Goal: Information Seeking & Learning: Understand process/instructions

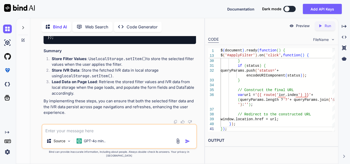
scroll to position [58063, 0]
drag, startPoint x: 68, startPoint y: 78, endPoint x: 150, endPoint y: 81, distance: 82.5
click at [150, 44] on div "$( document ). ready ( function ( ) { // Load IVR data from local storage var s…" at bounding box center [120, 6] width 152 height 76
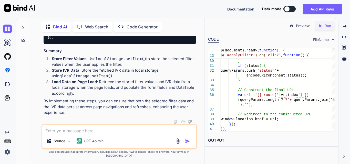
drag, startPoint x: 48, startPoint y: 71, endPoint x: 144, endPoint y: 75, distance: 96.1
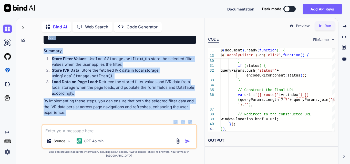
scroll to position [57713, 0]
drag, startPoint x: 52, startPoint y: 82, endPoint x: 101, endPoint y: 135, distance: 71.7
click at [101, 135] on div "You hi Bind AI Hello! How can I assist you [DATE]? Created with Pixso. Open in …" at bounding box center [118, 100] width 155 height 128
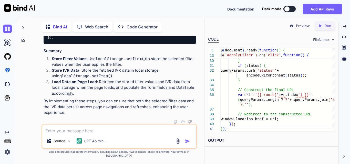
scroll to position [57637, 0]
drag, startPoint x: 54, startPoint y: 73, endPoint x: 69, endPoint y: 123, distance: 51.7
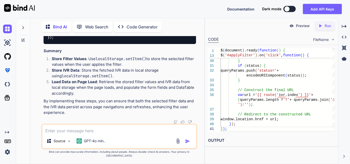
drag, startPoint x: 65, startPoint y: 63, endPoint x: 123, endPoint y: 107, distance: 72.5
drag, startPoint x: 61, startPoint y: 52, endPoint x: 74, endPoint y: 107, distance: 56.5
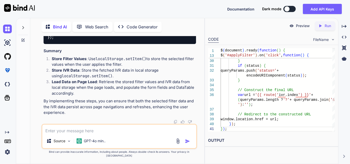
drag, startPoint x: 55, startPoint y: 59, endPoint x: 176, endPoint y: 59, distance: 120.8
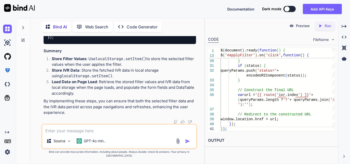
drag, startPoint x: 54, startPoint y: 74, endPoint x: 150, endPoint y: 74, distance: 96.8
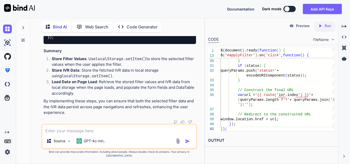
drag, startPoint x: 54, startPoint y: 64, endPoint x: 63, endPoint y: 126, distance: 63.2
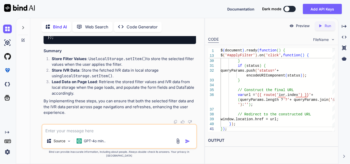
drag, startPoint x: 60, startPoint y: 45, endPoint x: 70, endPoint y: 119, distance: 74.4
click at [70, 44] on div "$( document ). ready ( function ( ) { // Load IVR data from local storage var s…" at bounding box center [120, 6] width 152 height 76
click at [70, 40] on code "$( document ). ready ( function ( ) { // Load IVR data from local storage var s…" at bounding box center [266, 6] width 436 height 68
drag, startPoint x: 71, startPoint y: 107, endPoint x: 60, endPoint y: 46, distance: 61.9
click at [60, 44] on div "$( document ). ready ( function ( ) { // Load IVR data from local storage var s…" at bounding box center [120, 6] width 152 height 76
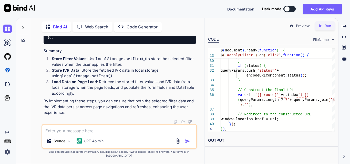
click at [119, 44] on div "$( document ). ready ( function ( ) { // Load IVR data from local storage var s…" at bounding box center [120, 6] width 152 height 76
drag, startPoint x: 52, startPoint y: 49, endPoint x: 86, endPoint y: 109, distance: 68.3
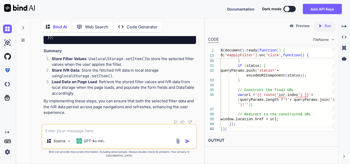
scroll to position [58086, 0]
drag, startPoint x: 61, startPoint y: 55, endPoint x: 144, endPoint y: 57, distance: 82.5
click at [142, 44] on div "$( document ). ready ( function ( ) { // Load IVR data from local storage var s…" at bounding box center [120, 6] width 152 height 76
click at [144, 44] on div "$( document ). ready ( function ( ) { // Load IVR data from local storage var s…" at bounding box center [120, 6] width 152 height 76
drag, startPoint x: 61, startPoint y: 71, endPoint x: 91, endPoint y: 126, distance: 63.3
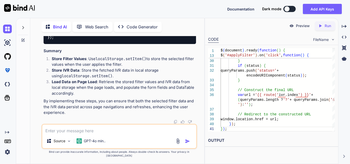
click at [124, 44] on div "$( document ). ready ( function ( ) { // Load IVR data from local storage var s…" at bounding box center [120, 6] width 152 height 76
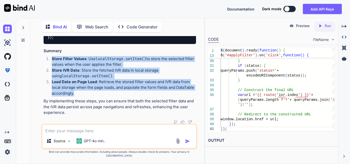
drag, startPoint x: 50, startPoint y: 67, endPoint x: 172, endPoint y: 101, distance: 125.8
click at [172, 97] on ol "Store Filter Values : Use localStorage.setItem() to store the selected filter v…" at bounding box center [120, 76] width 152 height 40
click at [186, 97] on li "Load Data on Page Load : Retrieve the stored filter values and IVR data from lo…" at bounding box center [122, 87] width 148 height 17
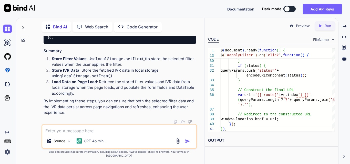
scroll to position [58110, 0]
drag, startPoint x: 53, startPoint y: 79, endPoint x: 91, endPoint y: 112, distance: 50.5
click at [103, 8] on span "'date_of_service'" at bounding box center [110, 6] width 35 height 5
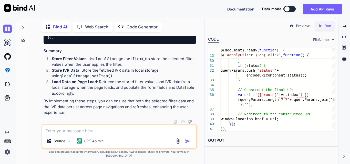
drag, startPoint x: 55, startPoint y: 71, endPoint x: 151, endPoint y: 72, distance: 96.3
drag, startPoint x: 50, startPoint y: 86, endPoint x: 150, endPoint y: 87, distance: 99.6
